Goal: Task Accomplishment & Management: Use online tool/utility

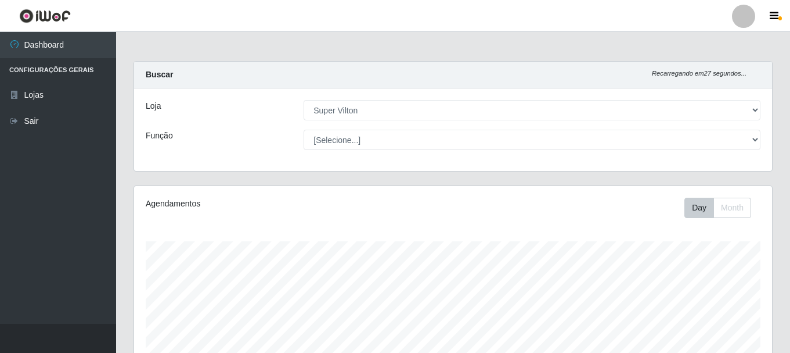
select select "379"
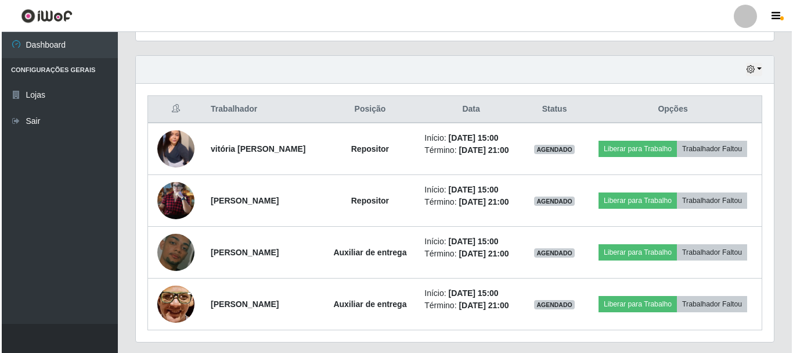
scroll to position [241, 638]
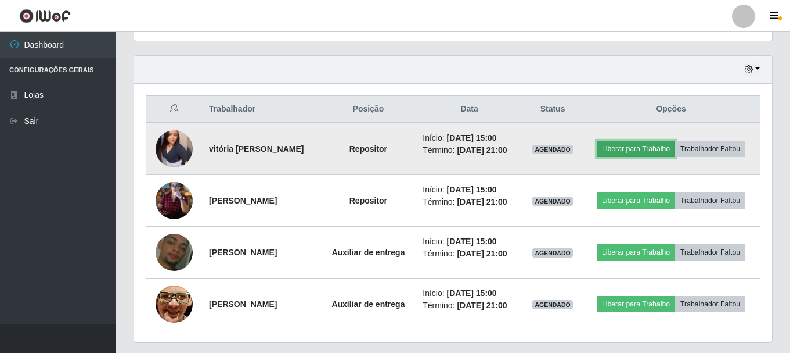
click at [634, 146] on button "Liberar para Trabalho" at bounding box center [636, 149] width 78 height 16
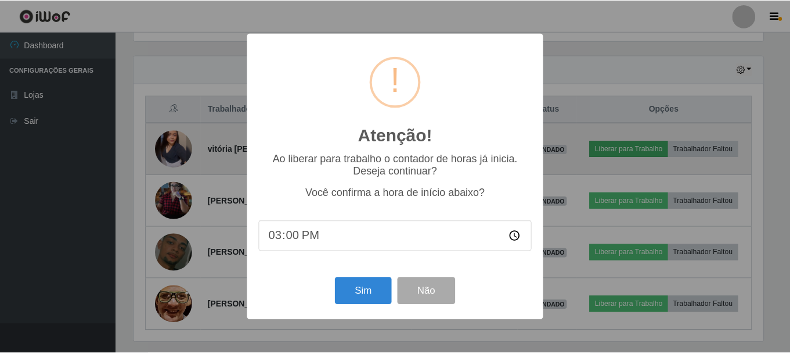
scroll to position [241, 632]
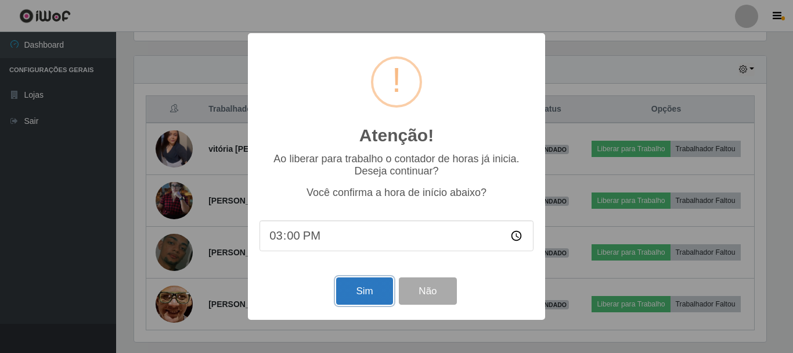
click at [368, 295] on button "Sim" at bounding box center [364, 290] width 56 height 27
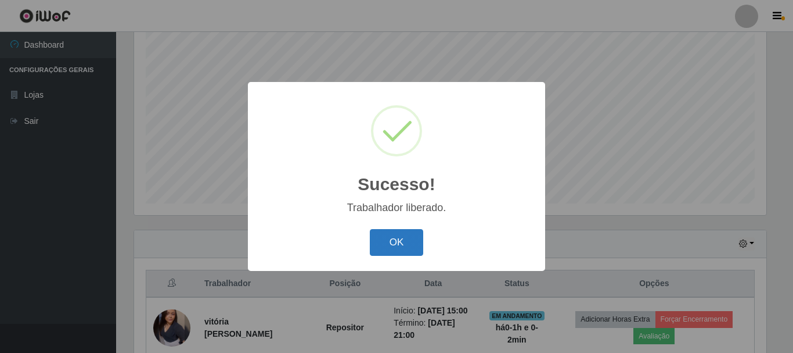
click at [406, 241] on button "OK" at bounding box center [397, 242] width 54 height 27
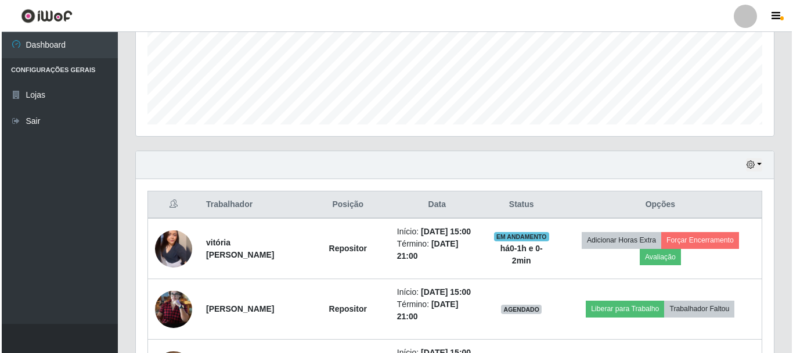
scroll to position [386, 0]
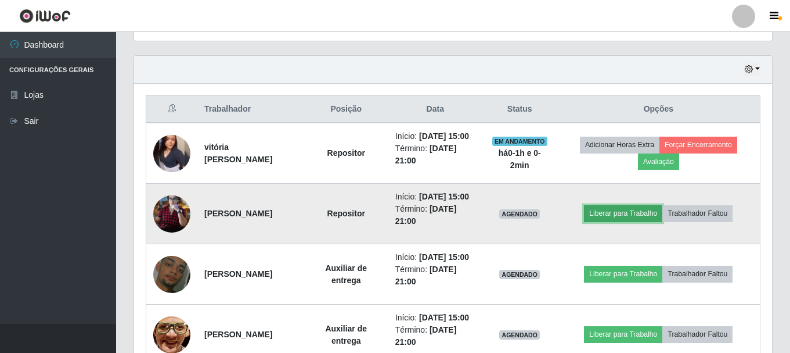
click at [641, 221] on button "Liberar para Trabalho" at bounding box center [623, 213] width 78 height 16
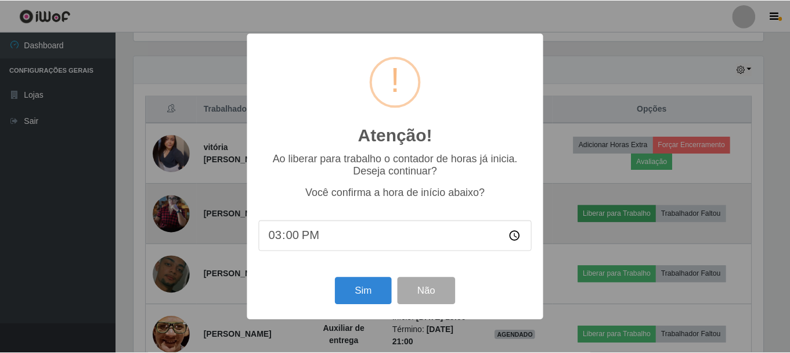
scroll to position [241, 632]
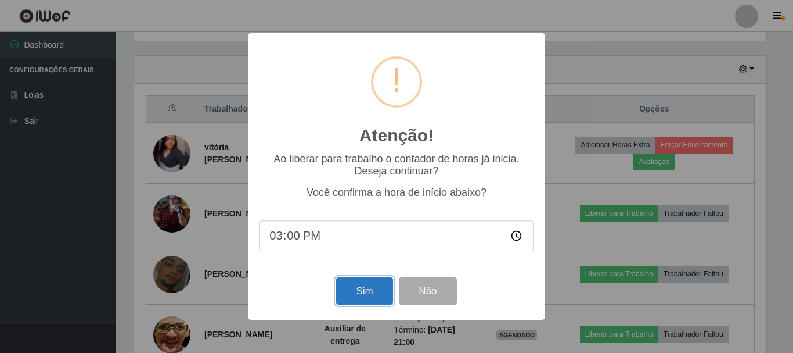
click at [364, 297] on button "Sim" at bounding box center [364, 290] width 56 height 27
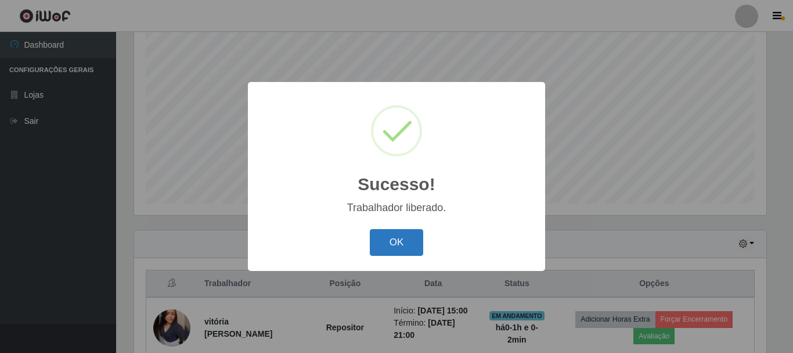
click at [392, 243] on button "OK" at bounding box center [397, 242] width 54 height 27
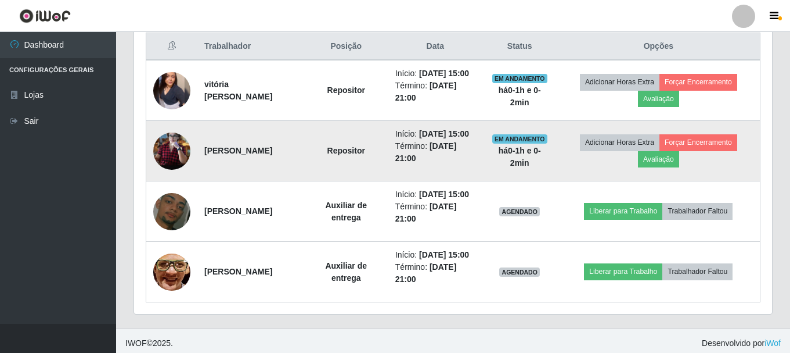
scroll to position [502, 0]
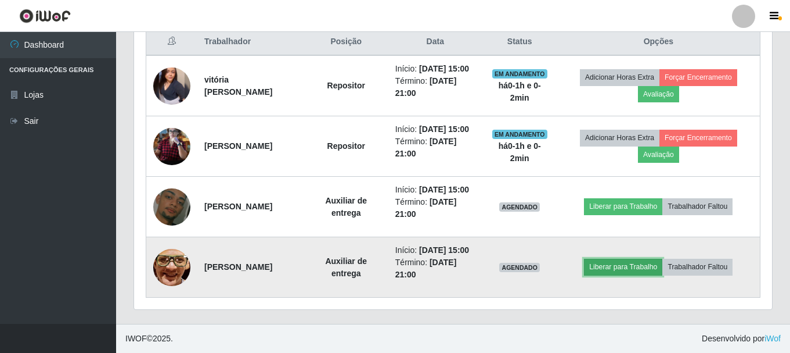
click at [632, 258] on button "Liberar para Trabalho" at bounding box center [623, 266] width 78 height 16
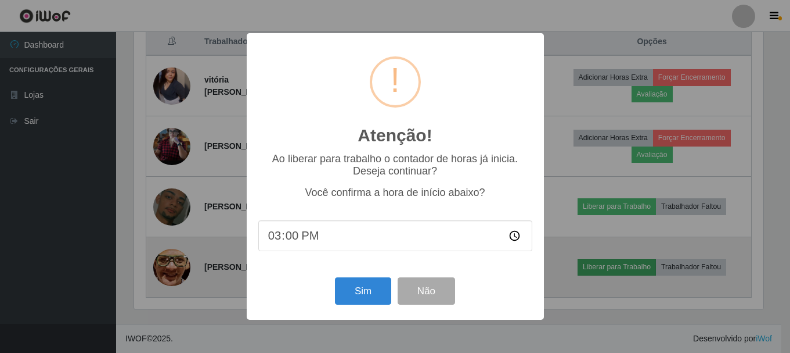
scroll to position [241, 632]
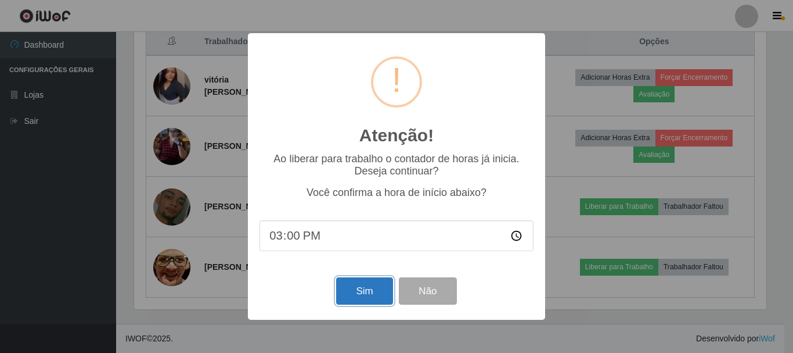
click at [352, 283] on button "Sim" at bounding box center [364, 290] width 56 height 27
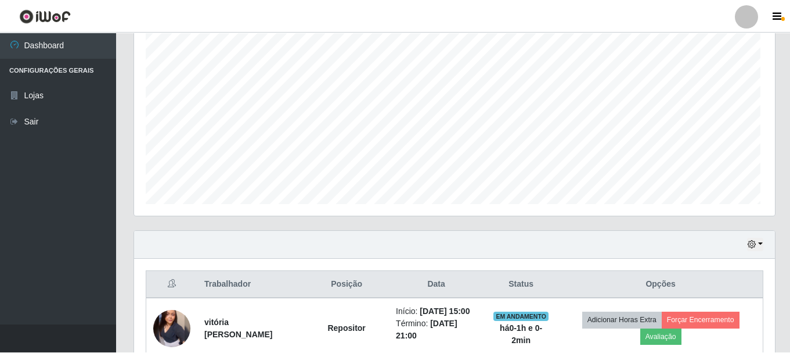
scroll to position [0, 0]
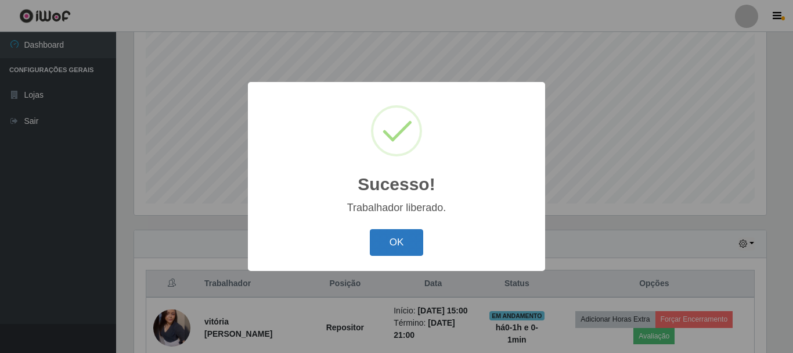
click at [384, 251] on button "OK" at bounding box center [397, 242] width 54 height 27
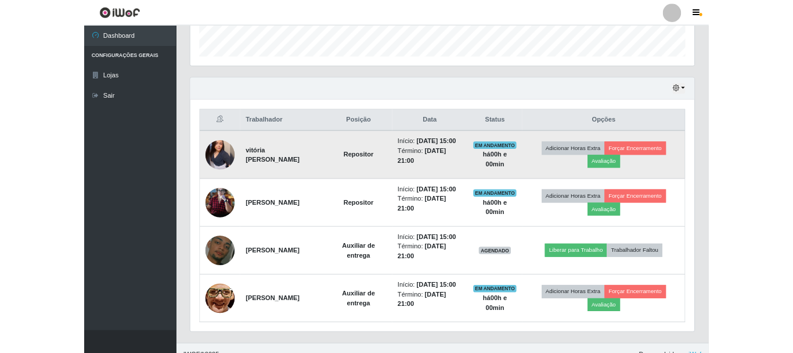
scroll to position [386, 0]
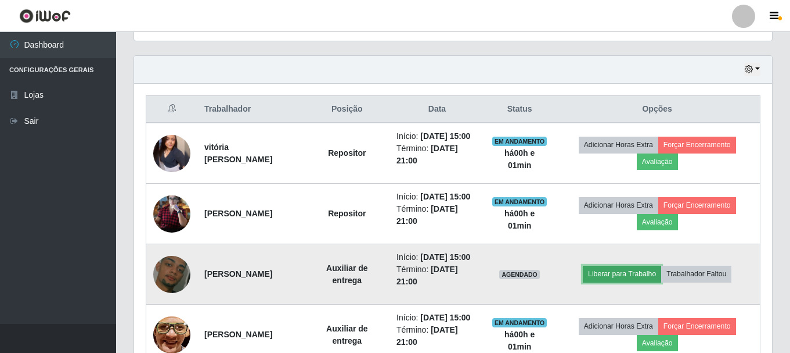
click at [607, 282] on button "Liberar para Trabalho" at bounding box center [622, 273] width 78 height 16
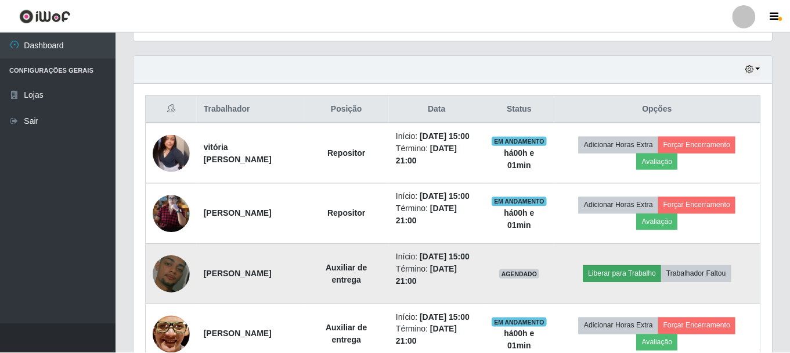
scroll to position [241, 632]
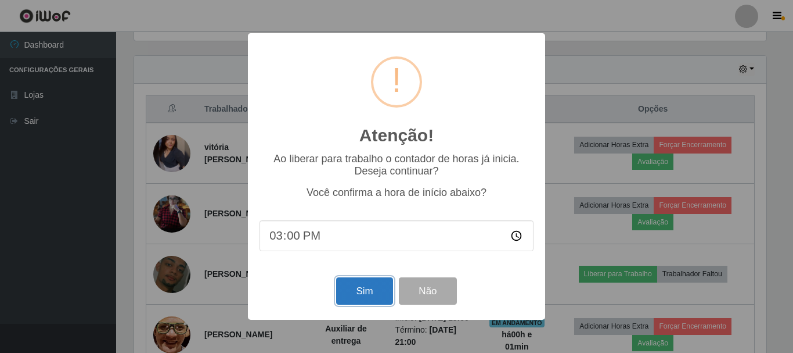
click at [344, 293] on button "Sim" at bounding box center [364, 290] width 56 height 27
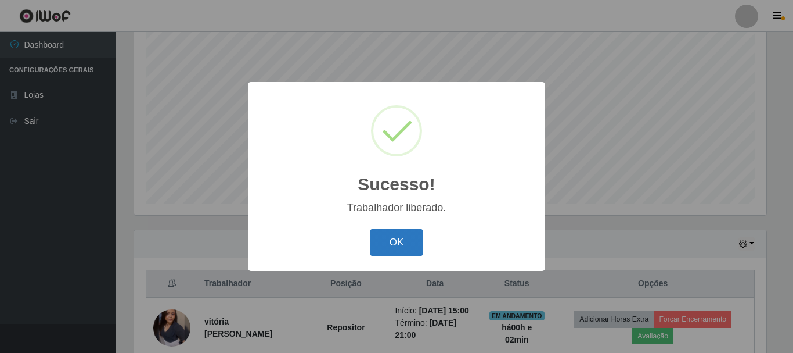
click at [393, 242] on button "OK" at bounding box center [397, 242] width 54 height 27
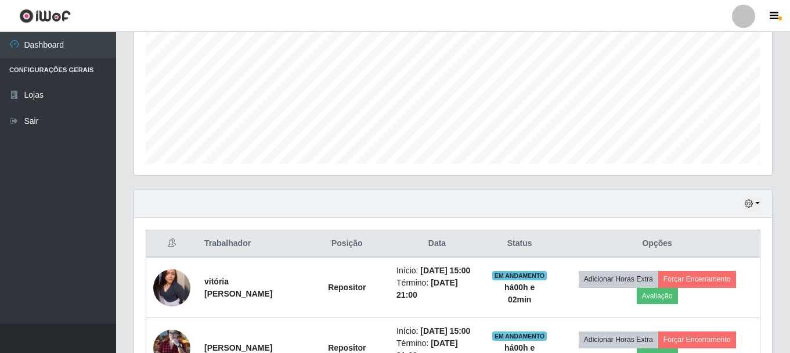
scroll to position [212, 0]
